Goal: Task Accomplishment & Management: Manage account settings

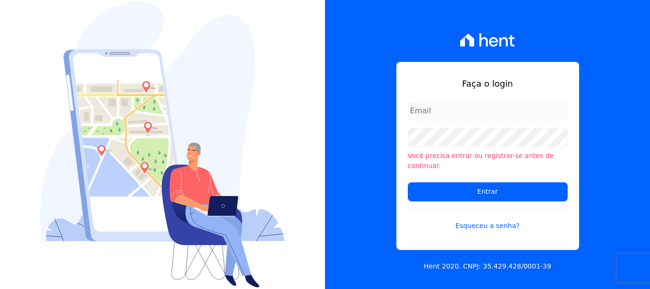
type input "[EMAIL_ADDRESS][DOMAIN_NAME]"
click at [474, 117] on input "documentos@fronteimoveis.com.br" at bounding box center [488, 110] width 160 height 19
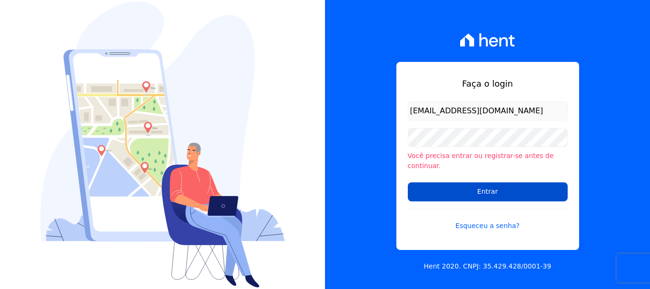
click at [487, 185] on input "Entrar" at bounding box center [488, 191] width 160 height 19
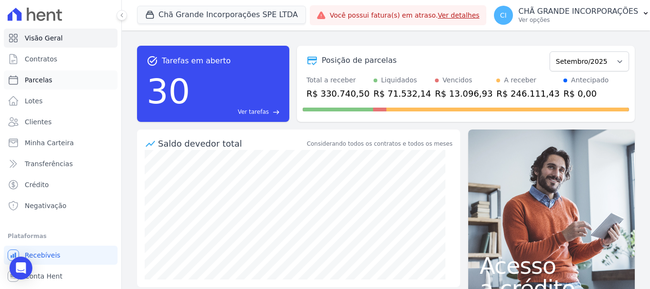
click at [41, 79] on span "Parcelas" at bounding box center [39, 80] width 28 height 10
select select
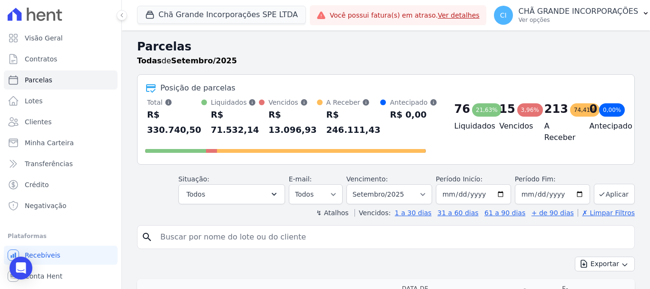
click at [260, 233] on input "search" at bounding box center [393, 236] width 476 height 19
type input "[PERSON_NAME]"
select select
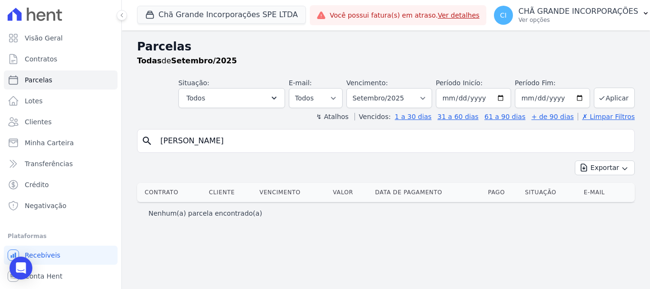
drag, startPoint x: 264, startPoint y: 142, endPoint x: 143, endPoint y: 148, distance: 121.5
click at [143, 148] on div "search LUIZ HENRIQUE MACIEL" at bounding box center [385, 141] width 497 height 24
click at [251, 18] on button "Chã Grande Incorporações SPE LTDA" at bounding box center [221, 15] width 169 height 18
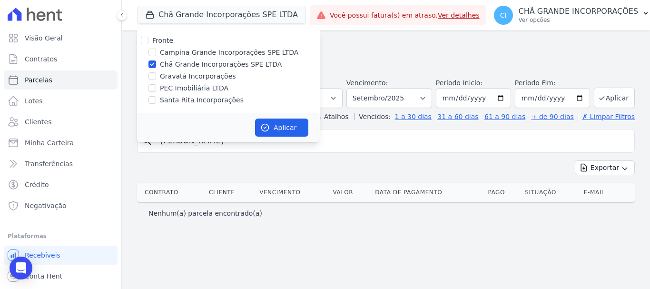
click at [180, 49] on label "Campina Grande Incorporações SPE LTDA" at bounding box center [229, 53] width 138 height 10
click at [156, 49] on input "Campina Grande Incorporações SPE LTDA" at bounding box center [152, 53] width 8 height 8
checkbox input "true"
click at [175, 60] on label "Chã Grande Incorporações SPE LTDA" at bounding box center [221, 64] width 122 height 10
click at [156, 60] on input "Chã Grande Incorporações SPE LTDA" at bounding box center [152, 64] width 8 height 8
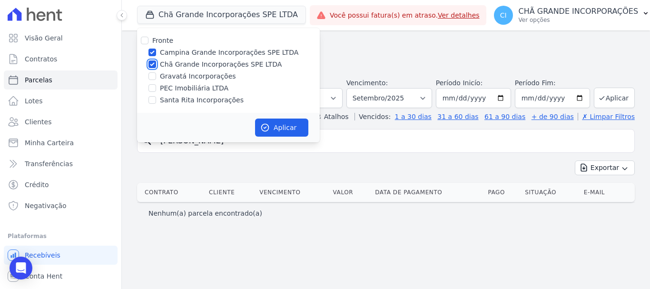
checkbox input "false"
click at [290, 125] on button "Aplicar" at bounding box center [281, 127] width 53 height 18
select select
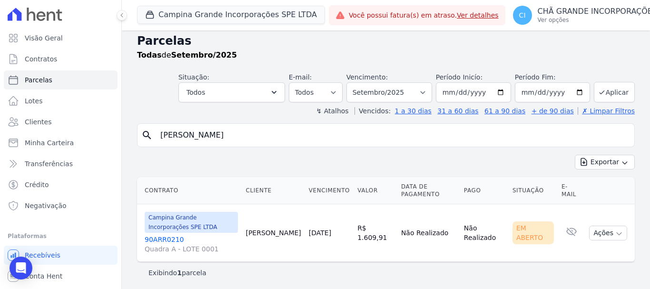
scroll to position [8, 0]
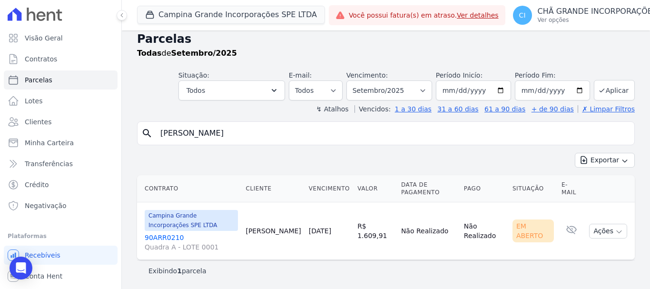
click at [156, 234] on link "90ARR0210 Quadra A - LOTE 0001" at bounding box center [191, 242] width 93 height 19
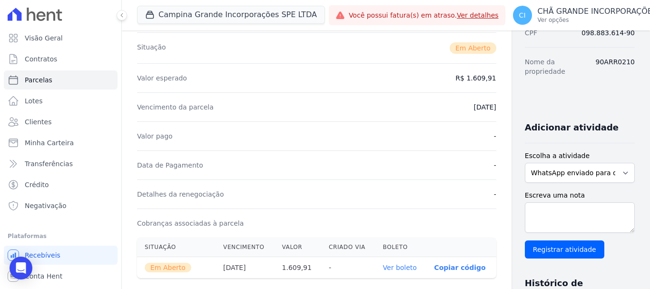
scroll to position [190, 0]
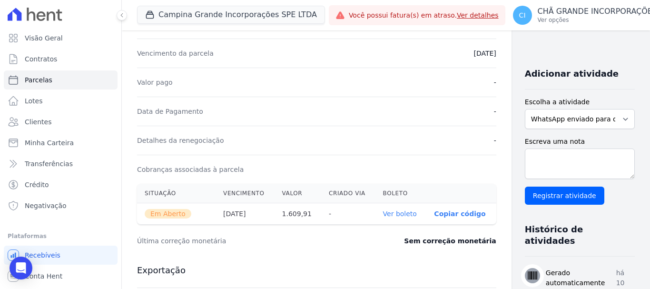
click at [383, 215] on link "Ver boleto" at bounding box center [400, 214] width 34 height 8
select select
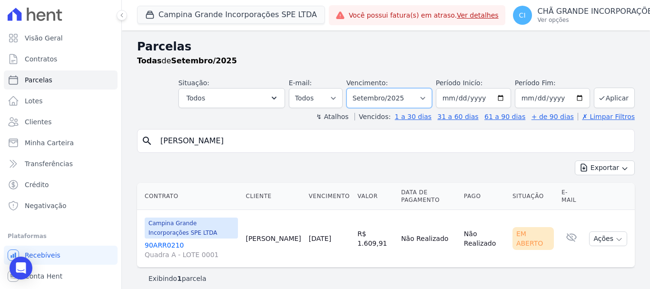
click at [389, 95] on select "Filtrar por período ──────── Todos os meses Janeiro/2023 Fevereiro/2023 Março/2…" at bounding box center [389, 98] width 86 height 20
select select "08/2025"
click at [352, 88] on select "Filtrar por período ──────── Todos os meses Janeiro/2023 Fevereiro/2023 Março/2…" at bounding box center [389, 98] width 86 height 20
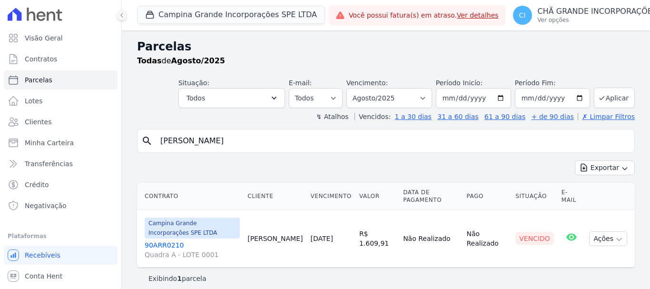
select select
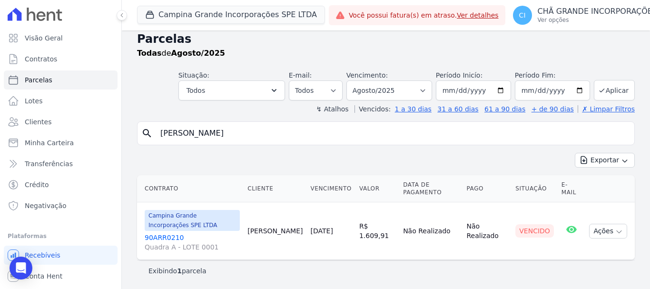
click at [157, 234] on link "90ARR0210 Quadra A - LOTE 0001" at bounding box center [192, 242] width 95 height 19
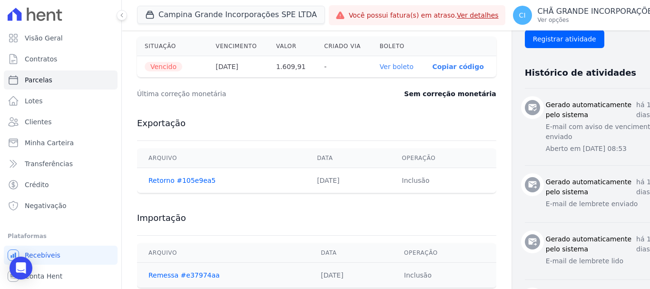
scroll to position [285, 0]
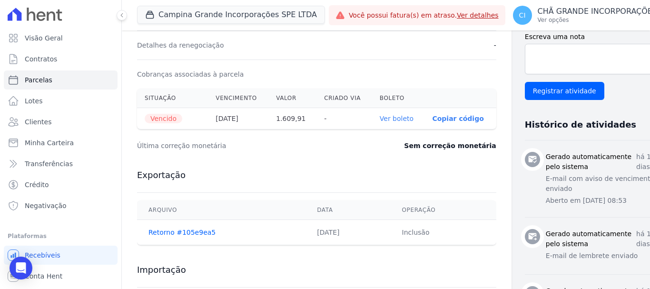
click at [380, 120] on link "Ver boleto" at bounding box center [397, 119] width 34 height 8
click at [380, 117] on link "Ver boleto" at bounding box center [397, 119] width 34 height 8
